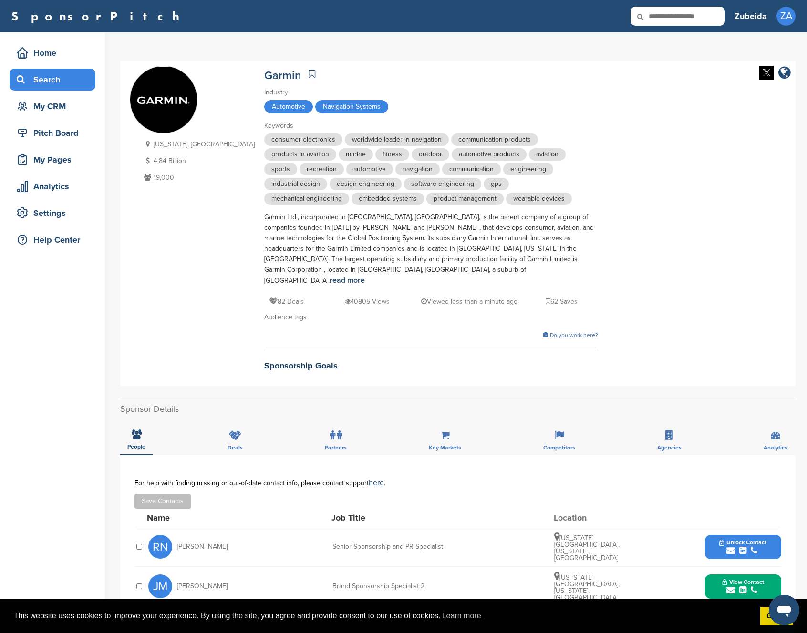
click at [54, 78] on div "Search" at bounding box center [54, 79] width 81 height 17
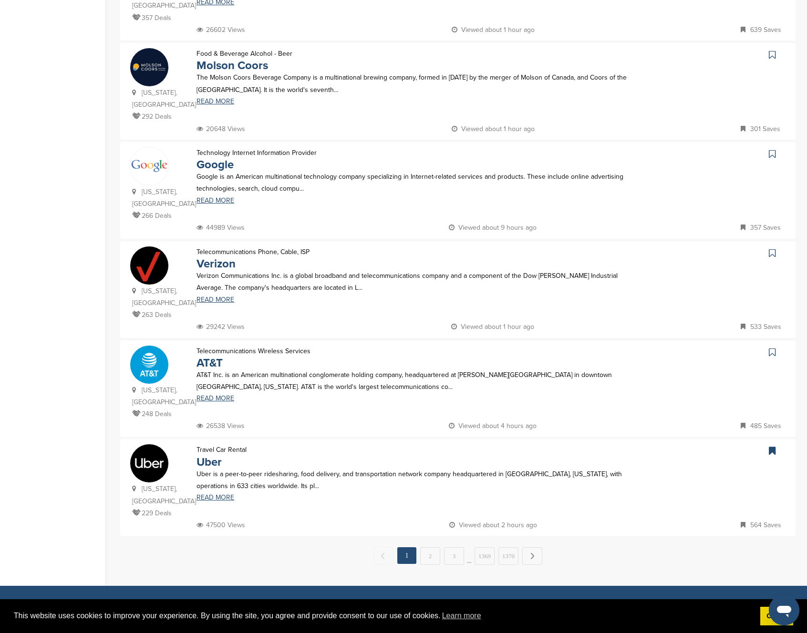
scroll to position [693, 0]
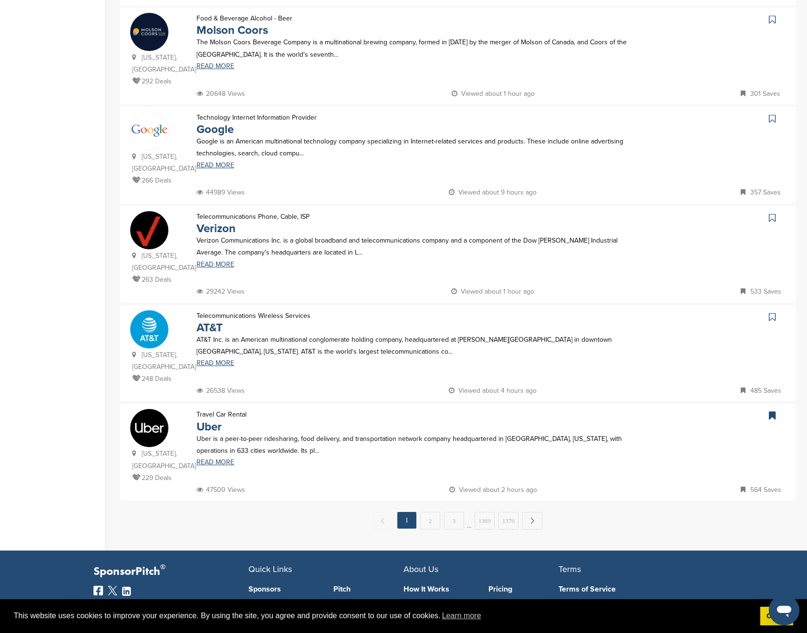
click at [215, 222] on link "Verizon" at bounding box center [216, 229] width 39 height 14
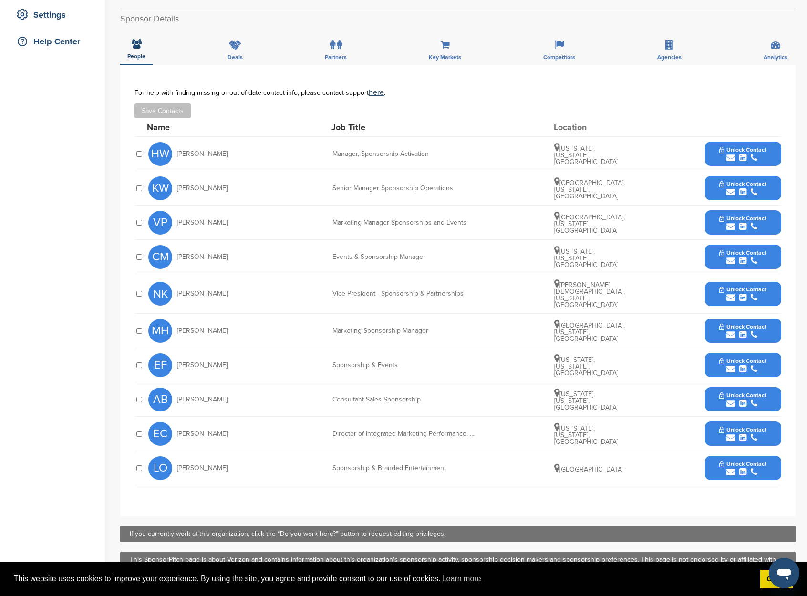
scroll to position [199, 0]
